Goal: Task Accomplishment & Management: Use online tool/utility

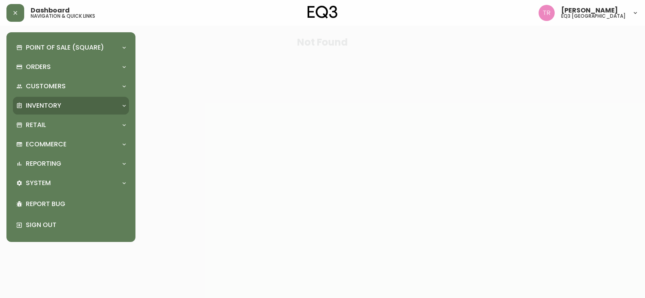
click at [42, 109] on p "Inventory" at bounding box center [43, 105] width 35 height 9
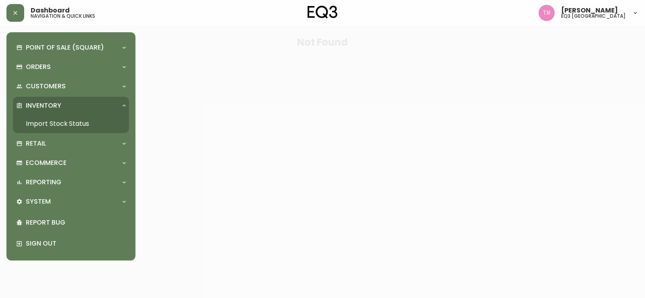
click at [48, 125] on link "Import Stock Status" at bounding box center [71, 124] width 116 height 19
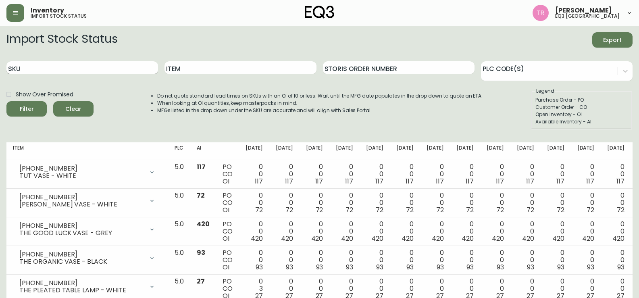
click at [59, 67] on input "SKU" at bounding box center [82, 67] width 152 height 13
paste input "[PHONE_NUMBER]"
click at [6, 101] on button "Filter" at bounding box center [26, 108] width 40 height 15
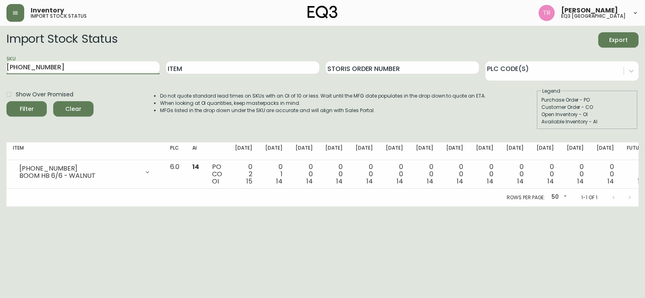
click at [59, 69] on input "[PHONE_NUMBER]" at bounding box center [82, 67] width 153 height 13
paste input "0"
click at [6, 101] on button "Filter" at bounding box center [26, 108] width 40 height 15
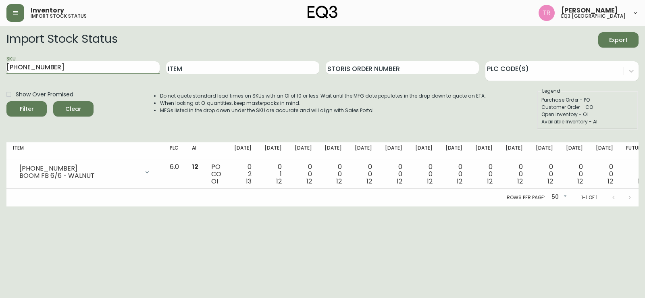
drag, startPoint x: 71, startPoint y: 62, endPoint x: 67, endPoint y: 71, distance: 10.3
click at [71, 63] on input "[PHONE_NUMBER]" at bounding box center [82, 67] width 153 height 13
click at [67, 71] on input "[PHONE_NUMBER]" at bounding box center [82, 67] width 153 height 13
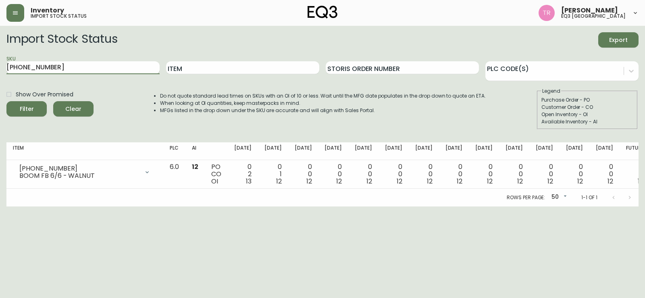
paste input "12"
click at [6, 101] on button "Filter" at bounding box center [26, 108] width 40 height 15
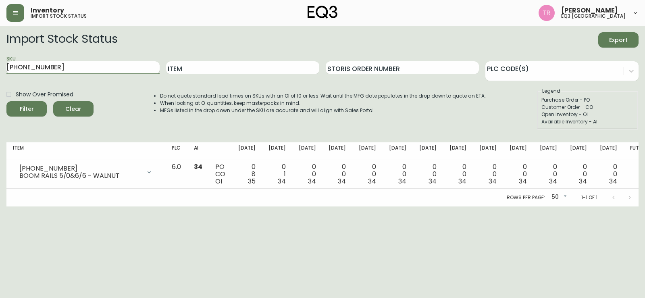
click at [56, 64] on input "[PHONE_NUMBER]" at bounding box center [82, 67] width 153 height 13
paste input "2"
click at [6, 101] on button "Filter" at bounding box center [26, 108] width 40 height 15
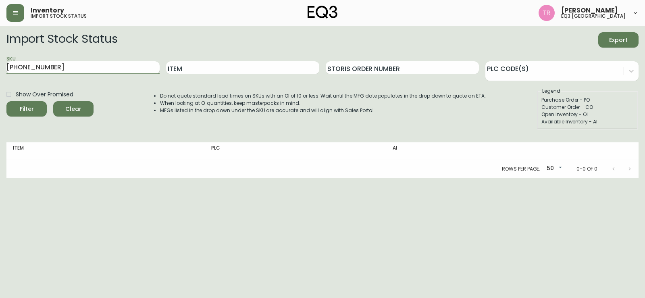
click at [55, 66] on input "[PHONE_NUMBER]" at bounding box center [82, 67] width 153 height 13
paste input "[PHONE_NUMBER]"
click at [6, 101] on button "Filter" at bounding box center [26, 108] width 40 height 15
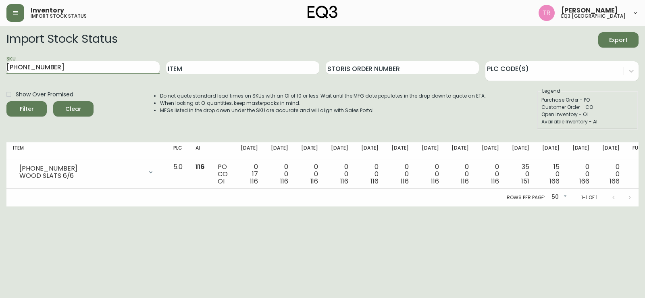
click at [58, 65] on input "[PHONE_NUMBER]" at bounding box center [82, 67] width 153 height 13
click at [58, 66] on input "[PHONE_NUMBER]" at bounding box center [82, 67] width 153 height 13
paste input "[PHONE_NUMBER]"
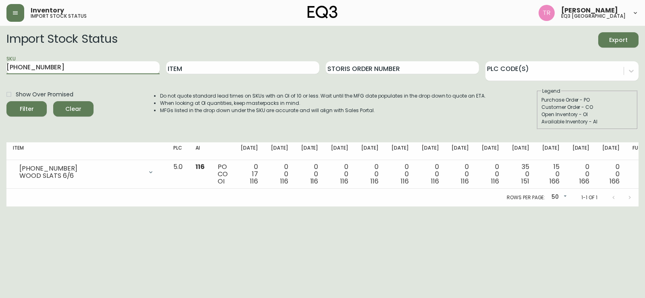
type input "[PHONE_NUMBER]"
click at [6, 101] on button "Filter" at bounding box center [26, 108] width 40 height 15
